Goal: Transaction & Acquisition: Register for event/course

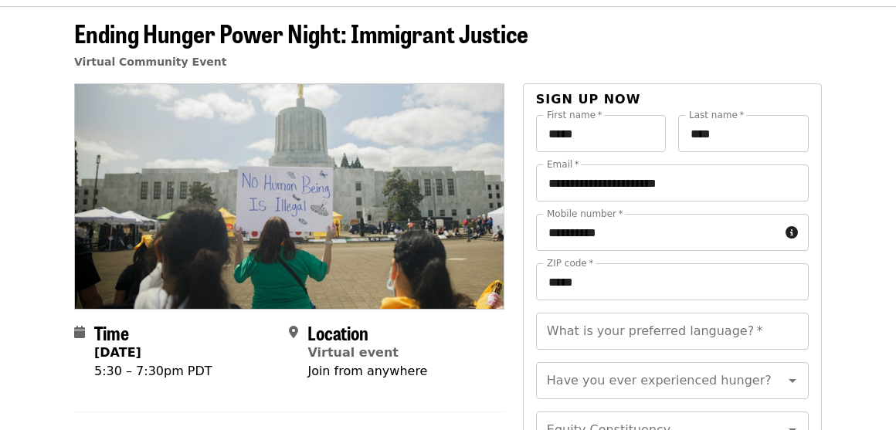
scroll to position [72, 0]
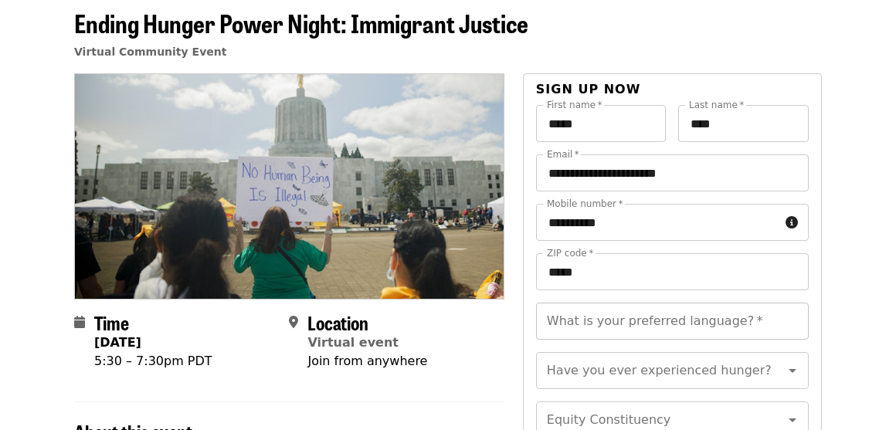
click at [611, 323] on input "What is your preferred language?   *" at bounding box center [672, 321] width 273 height 37
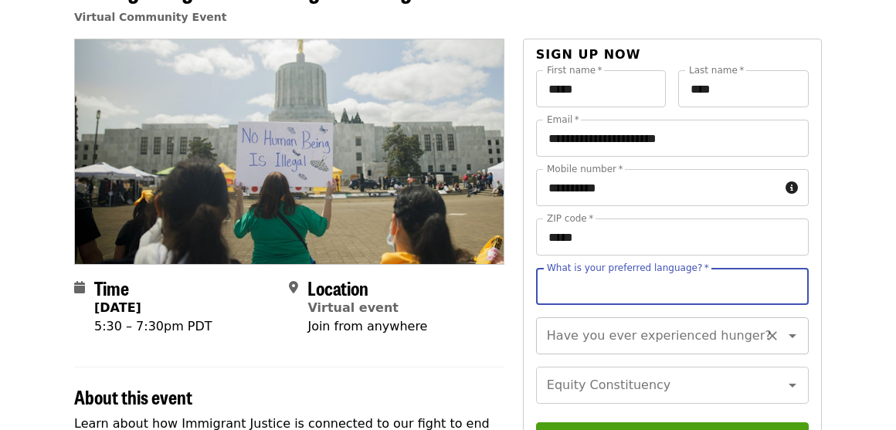
scroll to position [156, 0]
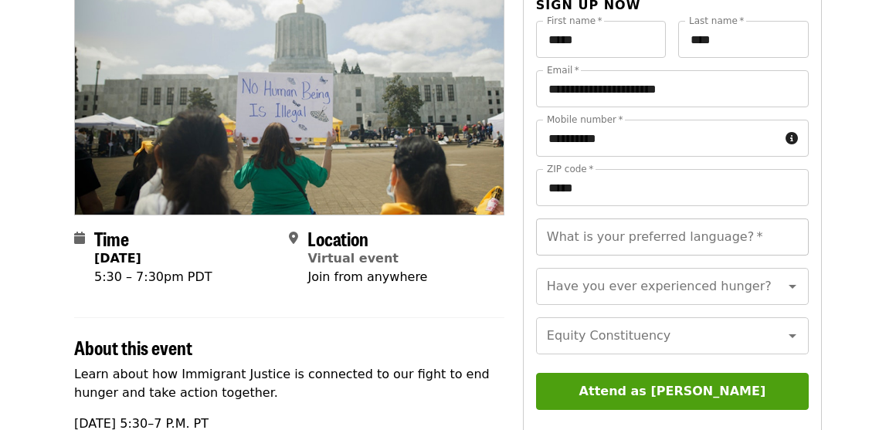
click at [689, 238] on input "What is your preferred language?   *" at bounding box center [672, 236] width 273 height 37
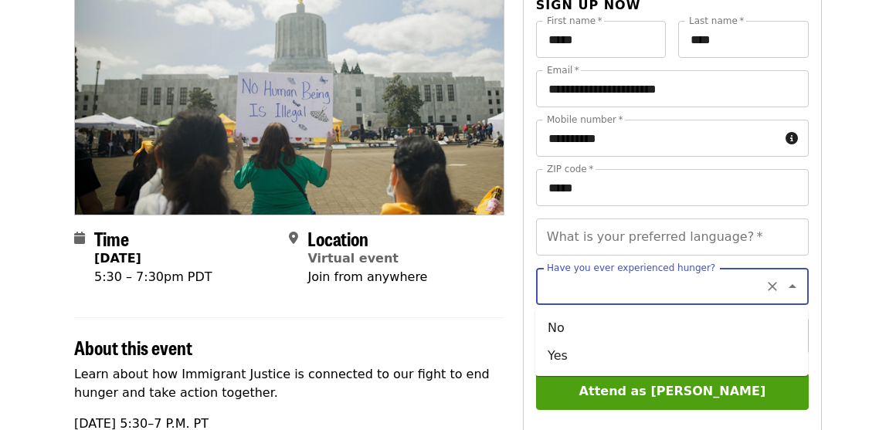
click at [715, 279] on input "Have you ever experienced hunger?" at bounding box center [653, 286] width 210 height 29
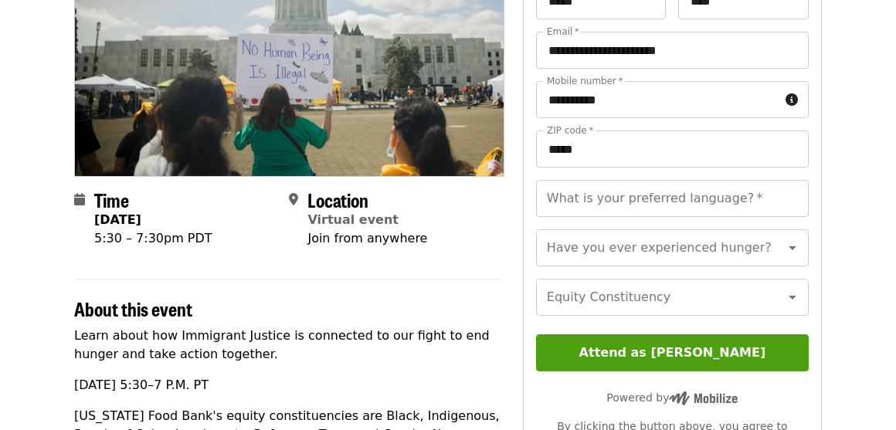
scroll to position [195, 0]
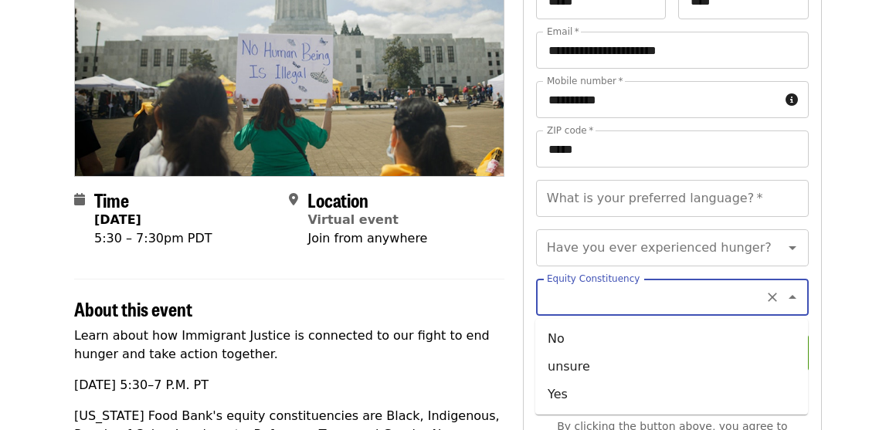
click at [727, 296] on input "Equity Constituency" at bounding box center [653, 297] width 210 height 29
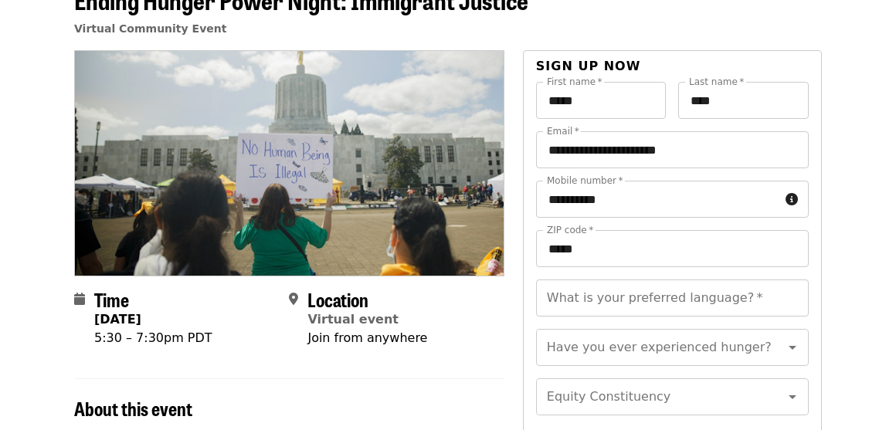
scroll to position [93, 0]
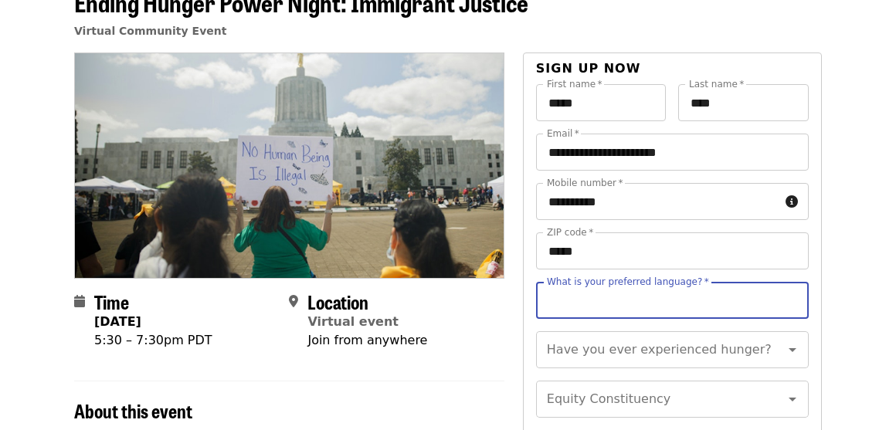
click at [722, 298] on input "What is your preferred language?   *" at bounding box center [672, 300] width 273 height 37
type input "*******"
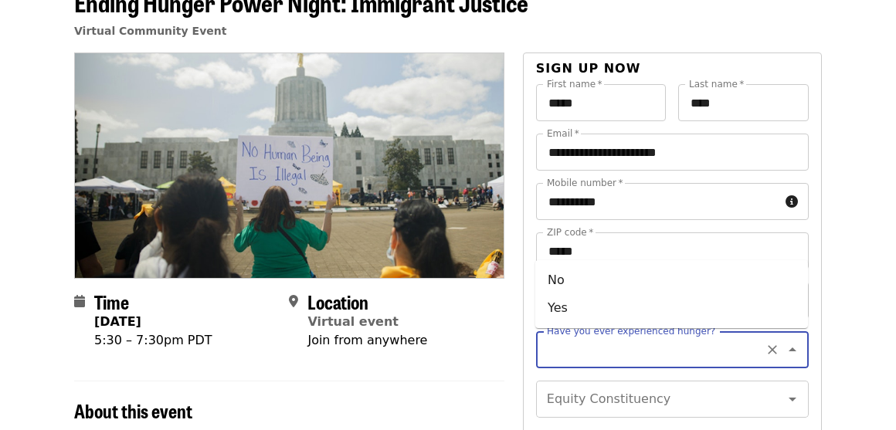
click at [679, 339] on input "Have you ever experienced hunger?" at bounding box center [653, 349] width 210 height 29
click at [679, 350] on input "Have you ever experienced hunger?" at bounding box center [653, 349] width 210 height 29
click at [642, 348] on input "Have you ever experienced hunger?" at bounding box center [653, 349] width 210 height 29
click at [628, 285] on li "No" at bounding box center [671, 280] width 273 height 28
type input "**"
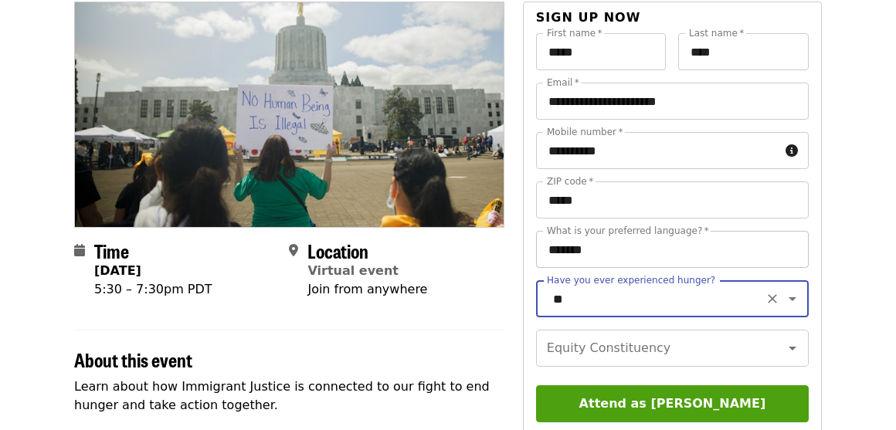
scroll to position [203, 0]
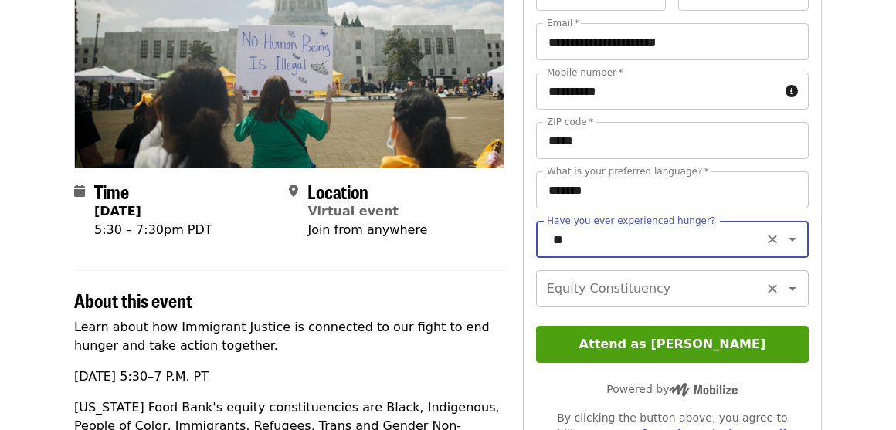
click at [632, 290] on input "Equity Constituency" at bounding box center [653, 288] width 210 height 29
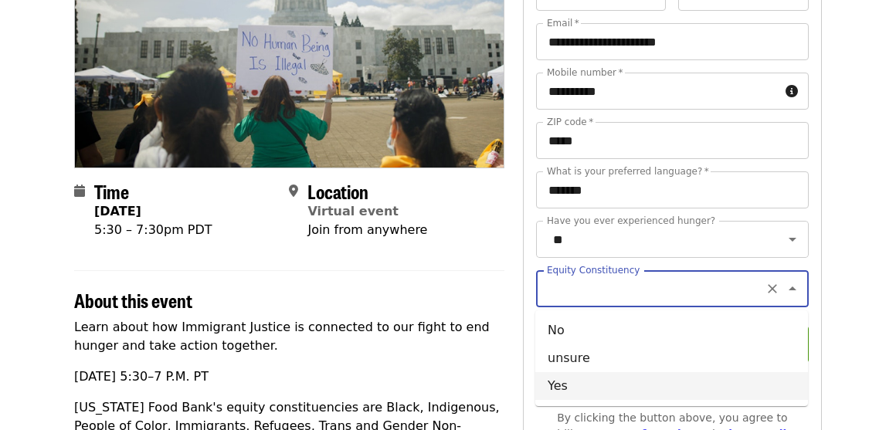
click at [676, 378] on li "Yes" at bounding box center [671, 386] width 273 height 28
type input "***"
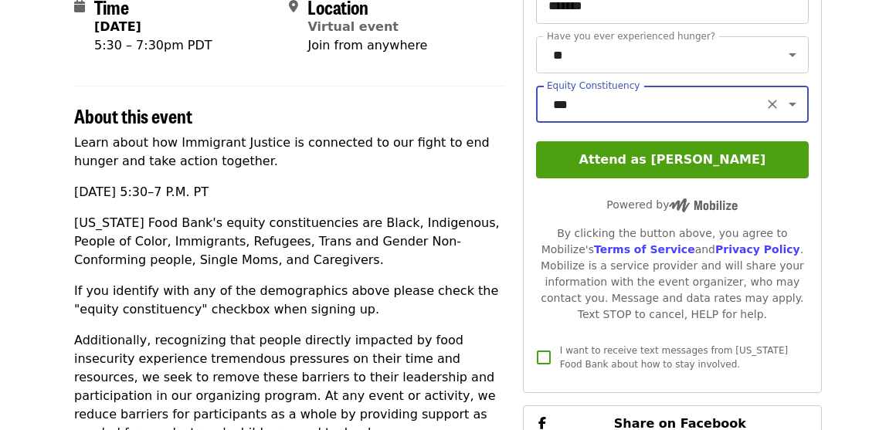
scroll to position [352, 0]
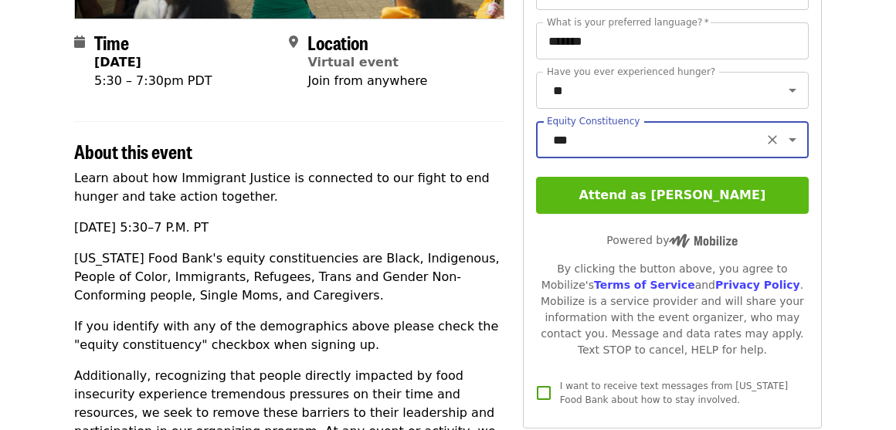
click at [638, 188] on button "Attend as [PERSON_NAME]" at bounding box center [672, 195] width 273 height 37
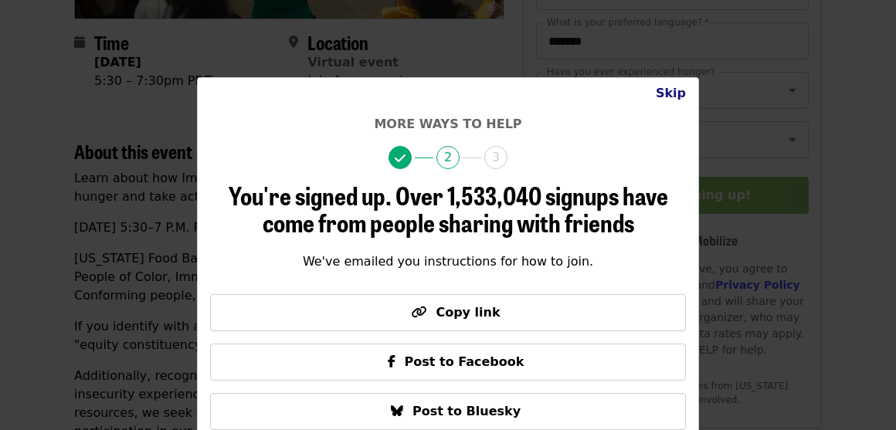
click at [672, 94] on button "Skip" at bounding box center [670, 93] width 55 height 31
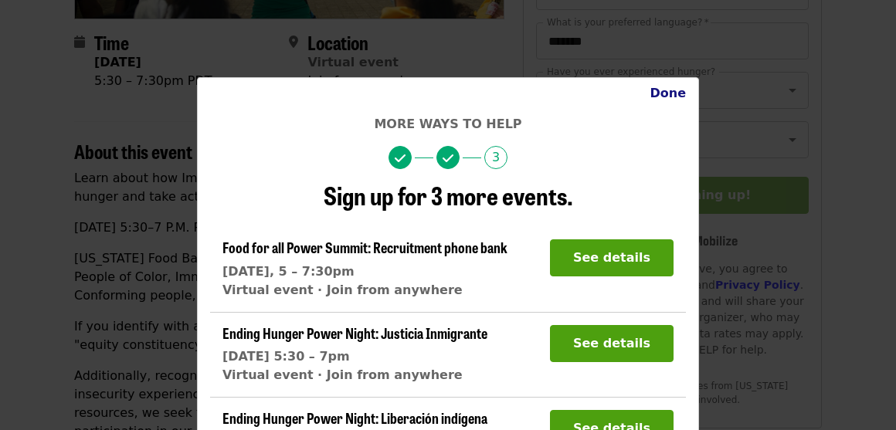
click at [672, 94] on button "Done" at bounding box center [667, 93] width 61 height 31
